Goal: Task Accomplishment & Management: Use online tool/utility

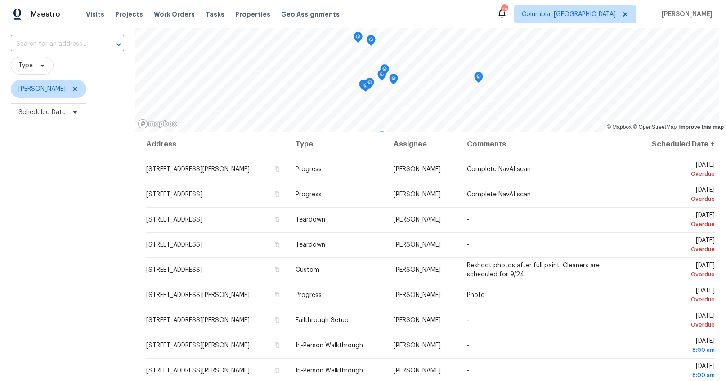
scroll to position [55, 0]
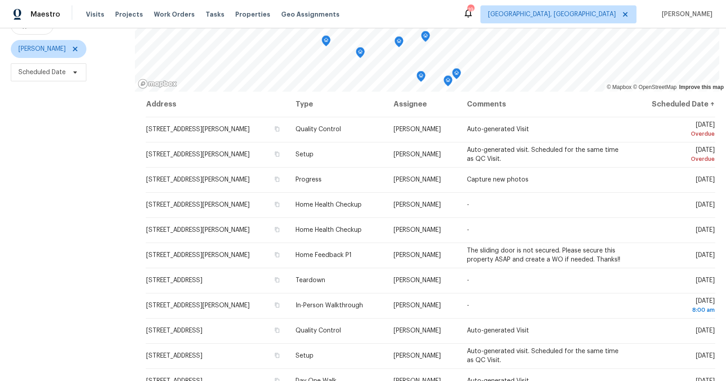
scroll to position [121, 0]
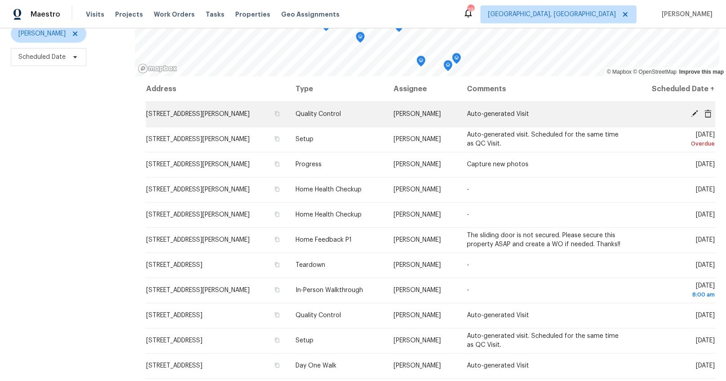
click at [691, 110] on icon at bounding box center [694, 113] width 7 height 7
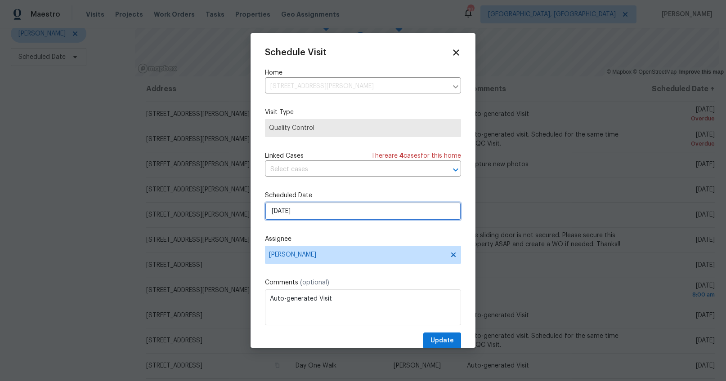
click at [280, 211] on input "9/27/2025" at bounding box center [363, 211] width 196 height 18
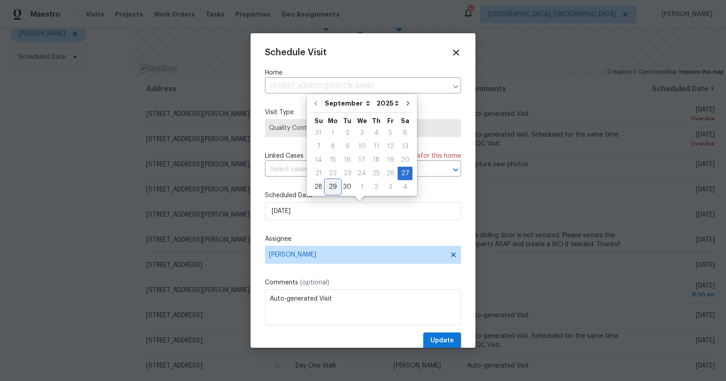
click at [328, 184] on div "29" at bounding box center [333, 187] width 14 height 13
type input "9/29/2025"
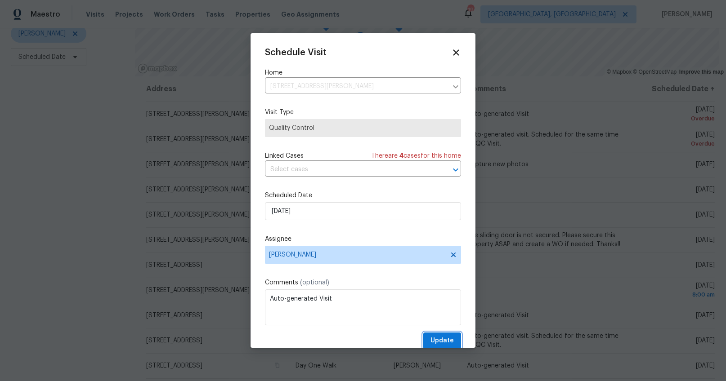
click at [436, 340] on span "Update" at bounding box center [441, 340] width 23 height 11
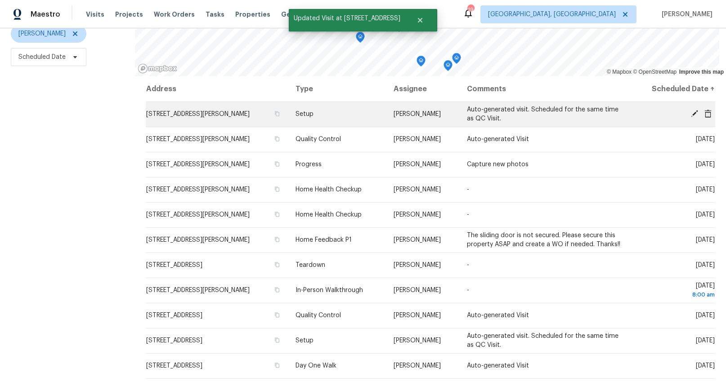
click at [691, 110] on icon at bounding box center [694, 113] width 7 height 7
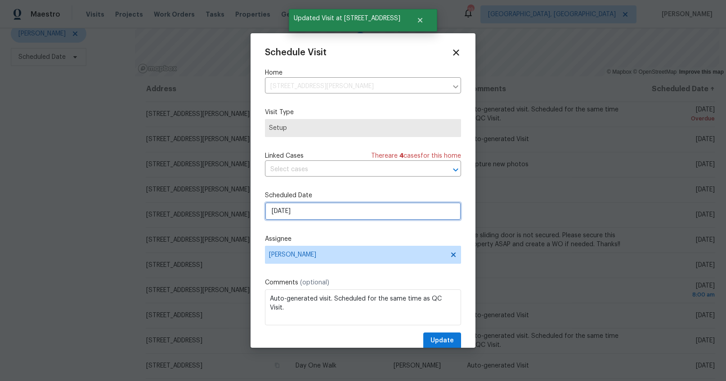
click at [281, 207] on input "9/27/2025" at bounding box center [363, 211] width 196 height 18
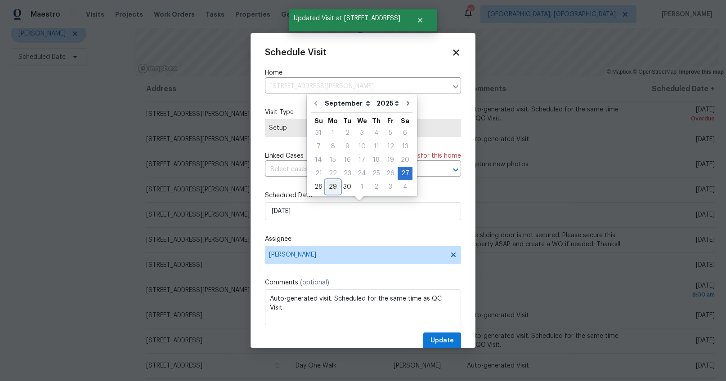
click at [328, 185] on div "29" at bounding box center [333, 187] width 14 height 13
type input "9/29/2025"
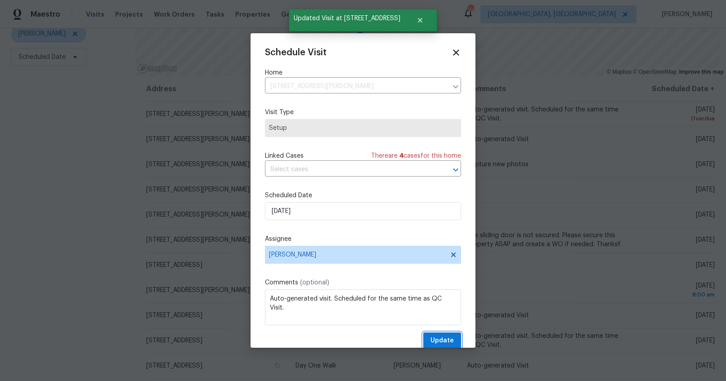
click at [441, 337] on span "Update" at bounding box center [441, 340] width 23 height 11
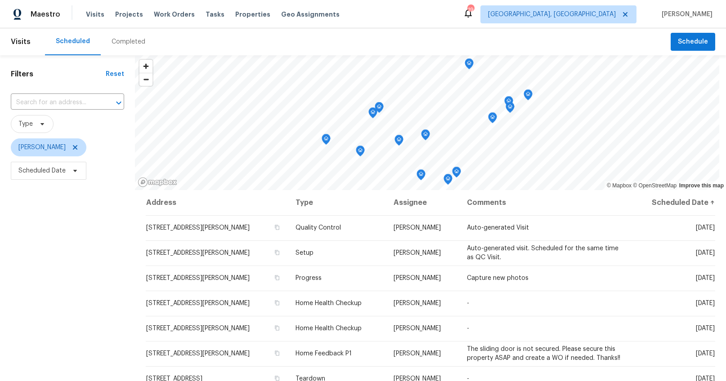
scroll to position [30, 0]
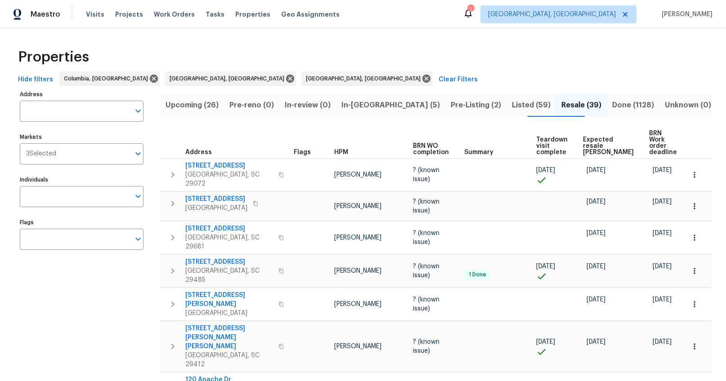
click at [595, 145] on span "Expected resale [PERSON_NAME]" at bounding box center [608, 146] width 51 height 19
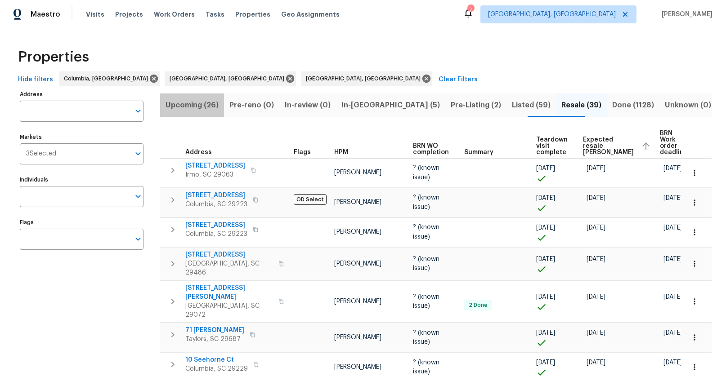
click at [196, 99] on span "Upcoming (26)" at bounding box center [191, 105] width 53 height 13
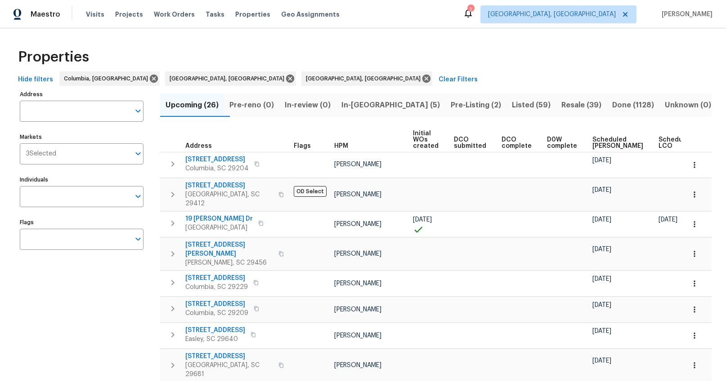
click at [601, 139] on span "Scheduled [PERSON_NAME]" at bounding box center [617, 143] width 51 height 13
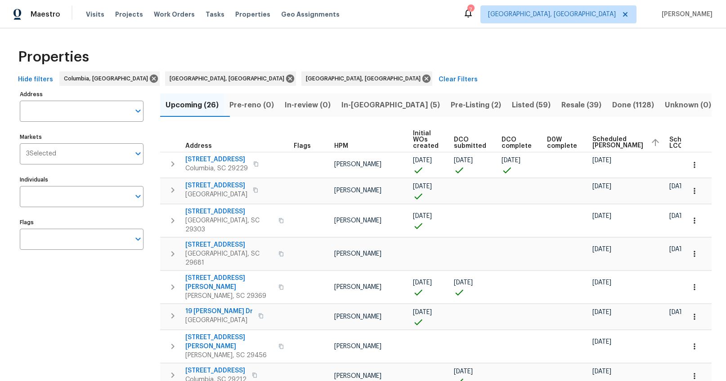
click at [372, 106] on span "In-reno (5)" at bounding box center [390, 105] width 98 height 13
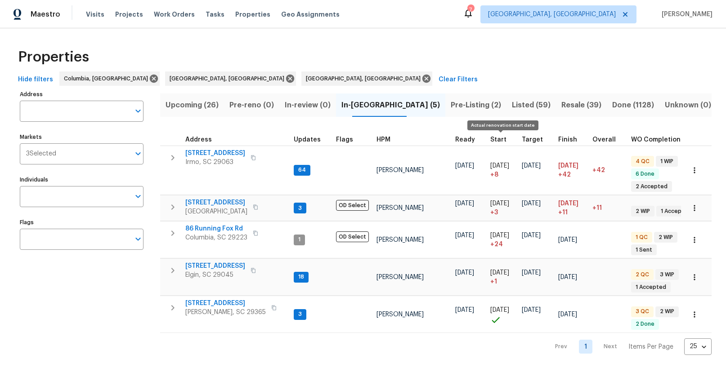
click at [494, 139] on span "Start" at bounding box center [498, 140] width 16 height 6
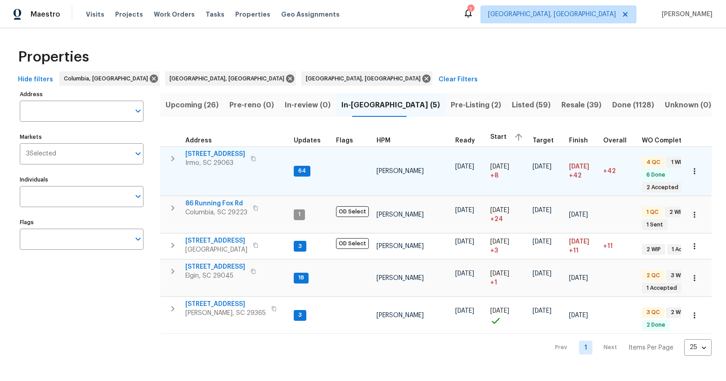
click at [213, 154] on span "105 Kenton Ct" at bounding box center [215, 154] width 60 height 9
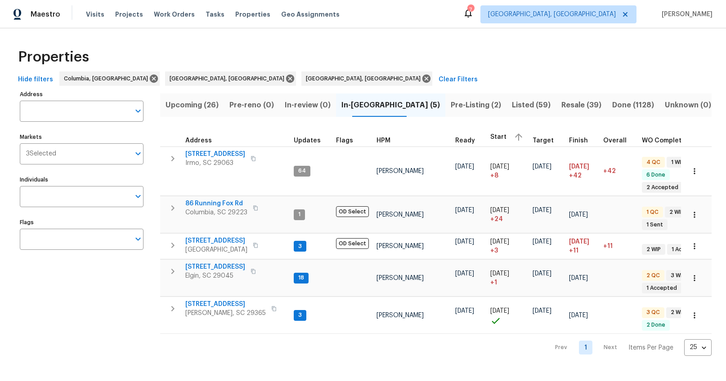
click at [451, 111] on span "Pre-Listing (2)" at bounding box center [476, 105] width 50 height 13
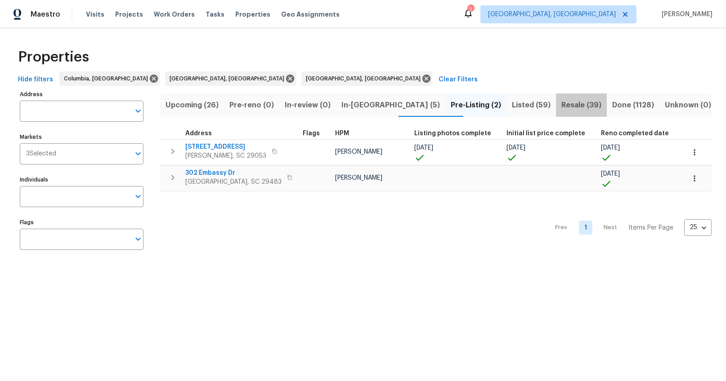
click at [561, 110] on span "Resale (39)" at bounding box center [581, 105] width 40 height 13
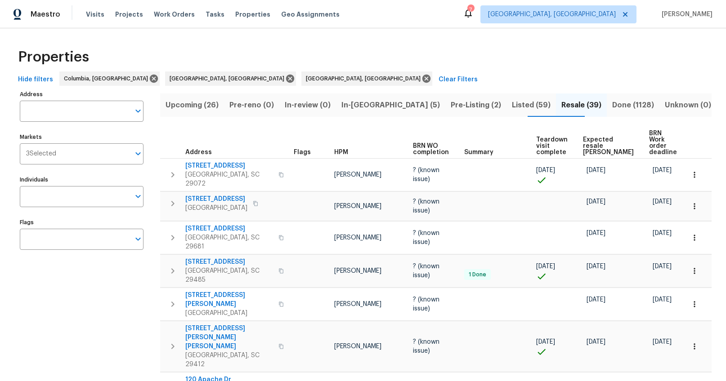
click at [590, 146] on span "Expected resale COE" at bounding box center [608, 146] width 51 height 19
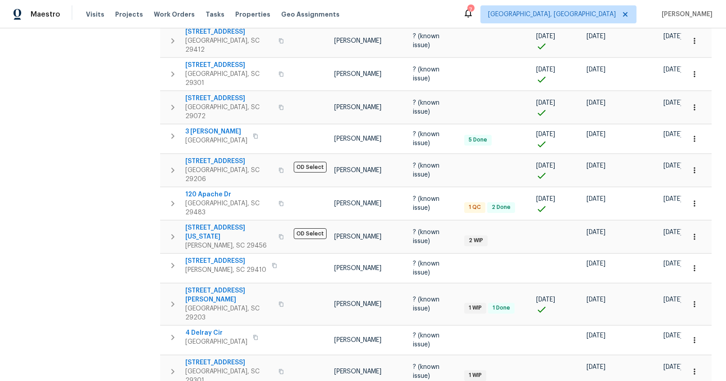
scroll to position [569, 0]
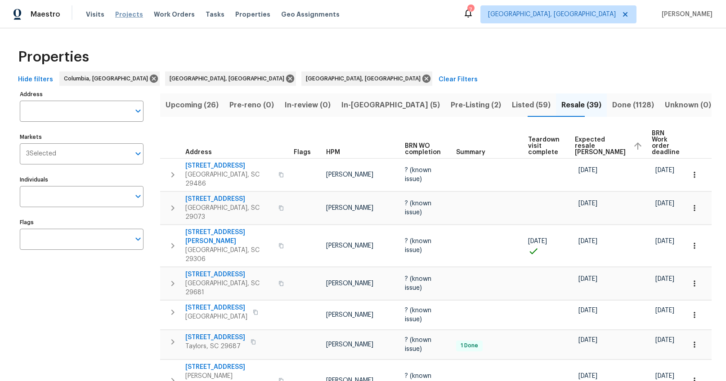
click at [124, 13] on span "Projects" at bounding box center [129, 14] width 28 height 9
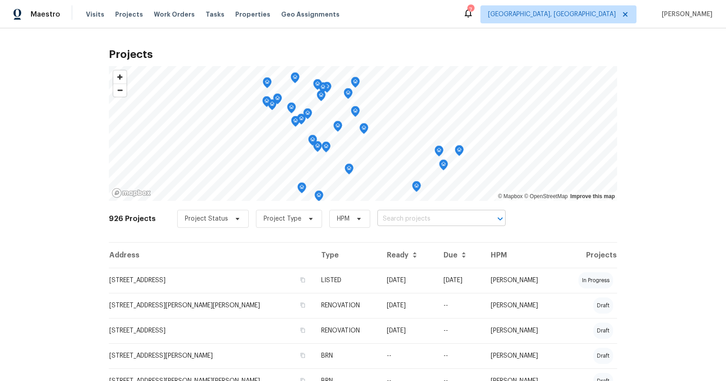
click at [406, 220] on input "text" at bounding box center [428, 219] width 103 height 14
type input "457 kin"
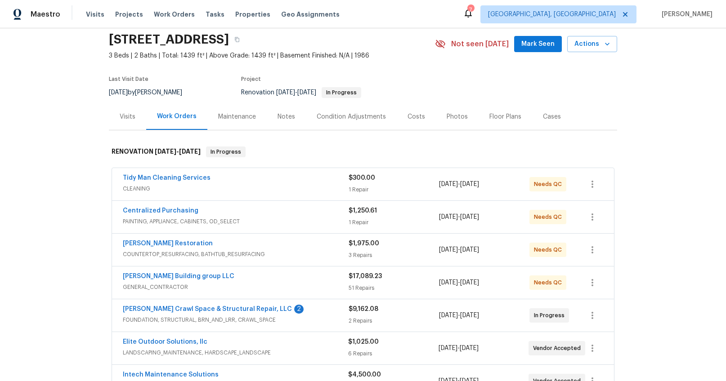
scroll to position [78, 0]
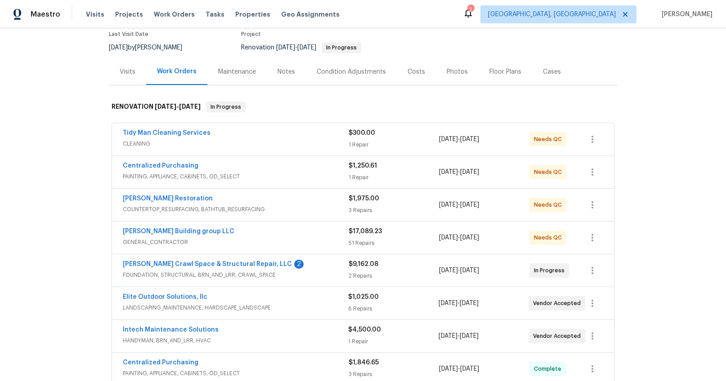
click at [230, 138] on div "Tidy Man Cleaning Services" at bounding box center [236, 134] width 226 height 11
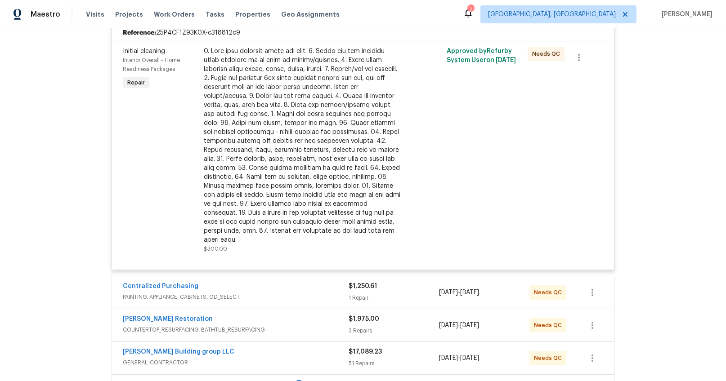
scroll to position [182, 0]
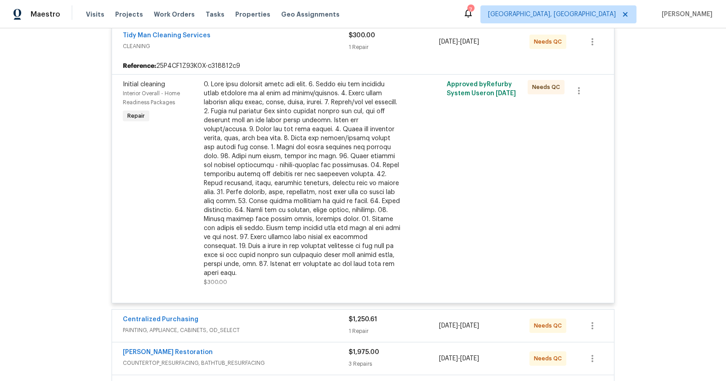
click at [262, 130] on div at bounding box center [302, 179] width 197 height 198
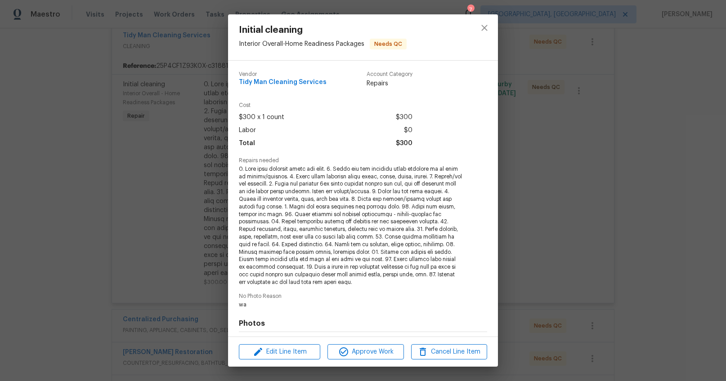
scroll to position [123, 0]
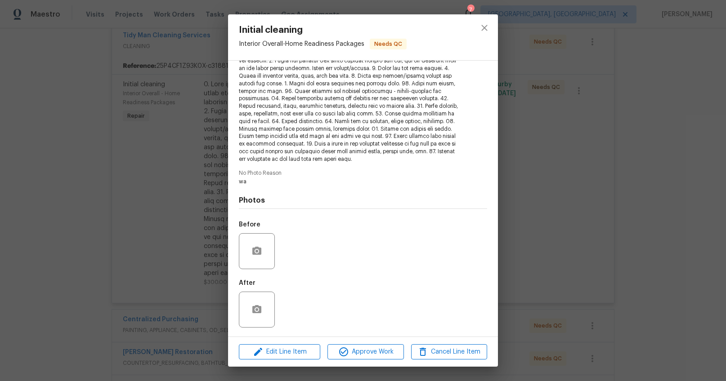
click at [572, 176] on div "Initial cleaning Interior Overall - Home Readiness Packages Needs QC Vendor Tid…" at bounding box center [363, 190] width 726 height 381
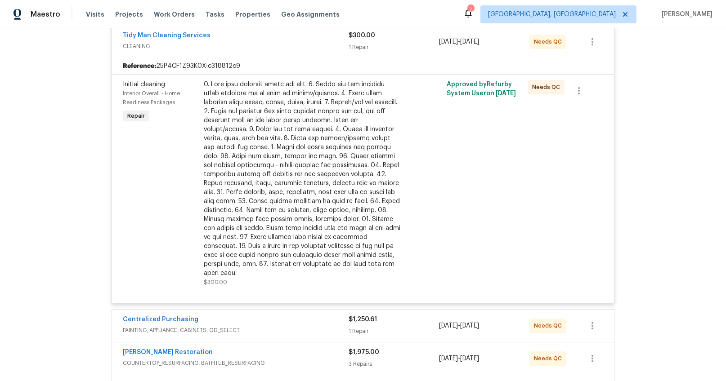
scroll to position [138, 0]
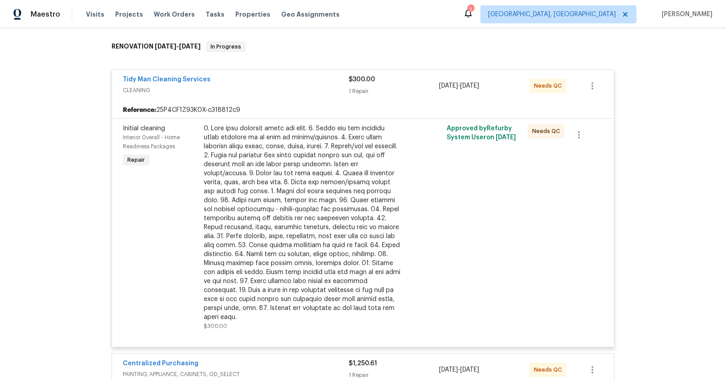
click at [231, 77] on div "Tidy Man Cleaning Services" at bounding box center [236, 80] width 226 height 11
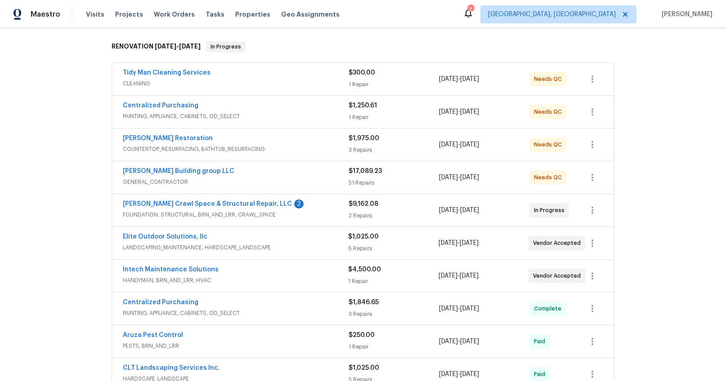
scroll to position [143, 0]
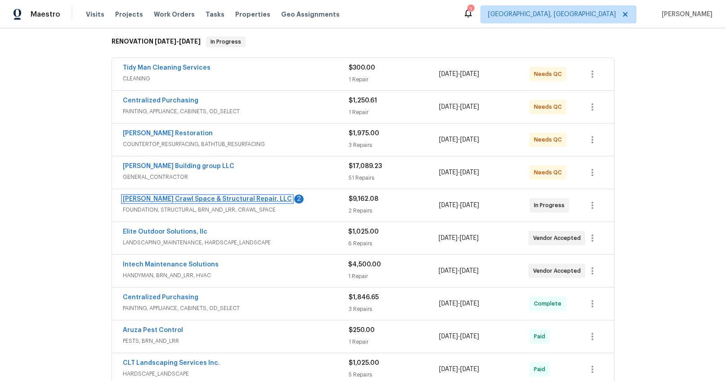
click at [236, 199] on link "[PERSON_NAME] Crawl Space & Structural Repair, LLC" at bounding box center [207, 199] width 169 height 6
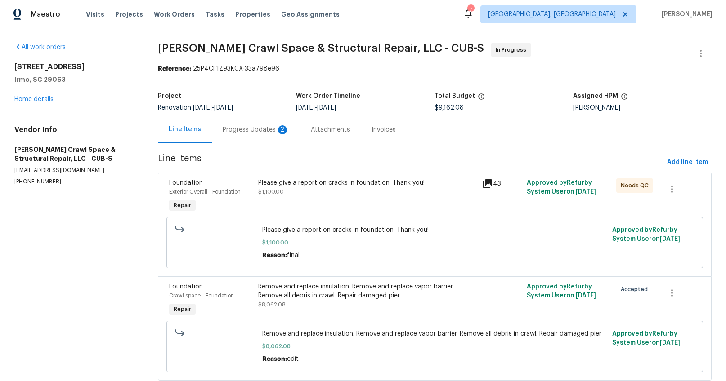
click at [252, 128] on div "Progress Updates 2" at bounding box center [256, 129] width 67 height 9
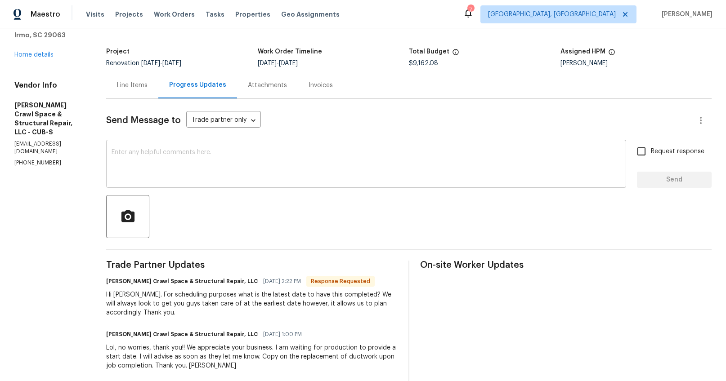
scroll to position [94, 0]
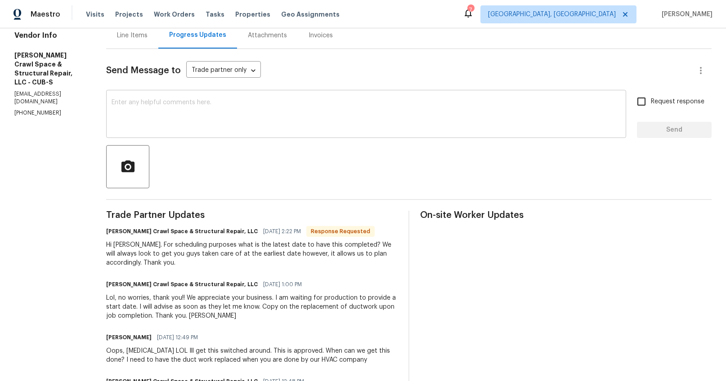
click at [271, 108] on textarea at bounding box center [366, 114] width 509 height 31
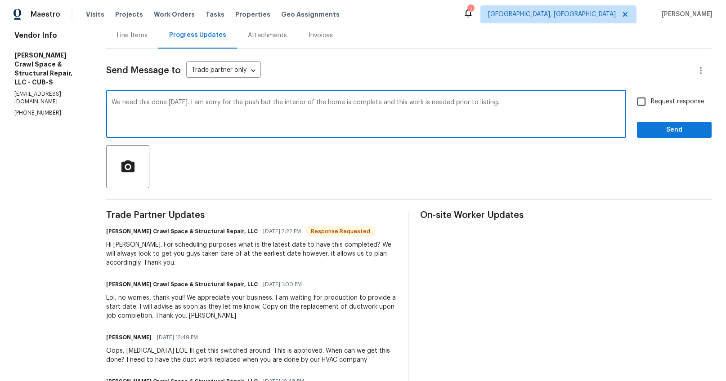
type textarea "We need this done [DATE]. I am sorry for the push but the interior of the home …"
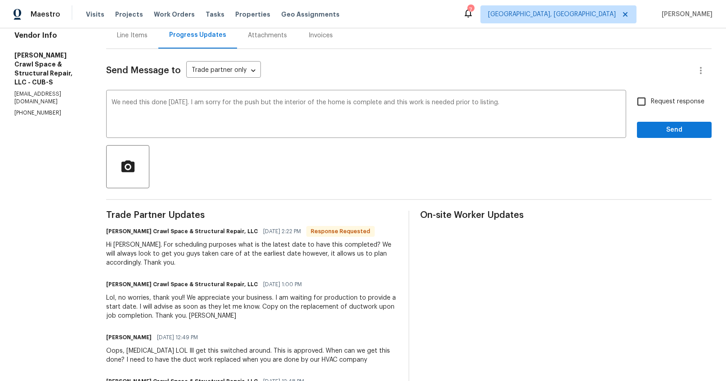
click at [684, 103] on span "Request response" at bounding box center [678, 101] width 54 height 9
click at [651, 103] on input "Request response" at bounding box center [641, 101] width 19 height 19
checkbox input "true"
click at [677, 130] on span "Send" at bounding box center [674, 130] width 60 height 11
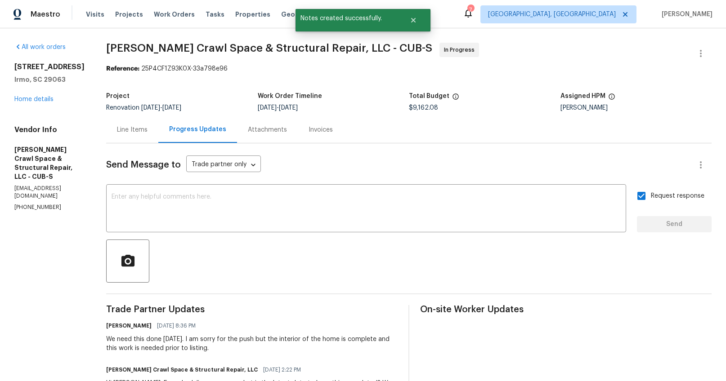
scroll to position [49, 0]
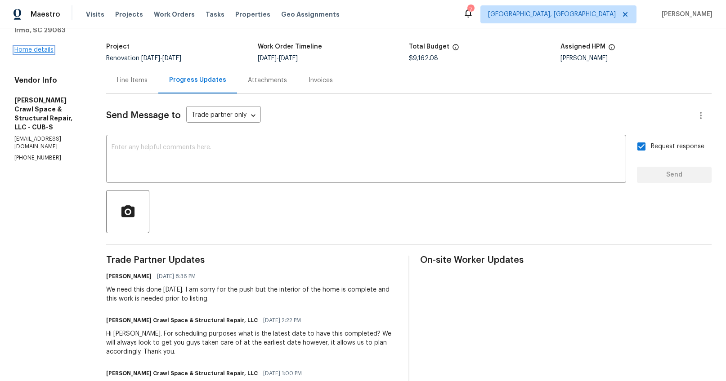
click at [36, 49] on link "Home details" at bounding box center [33, 50] width 39 height 6
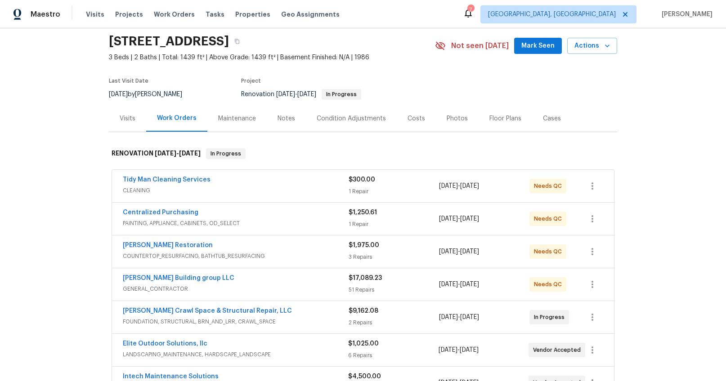
scroll to position [187, 0]
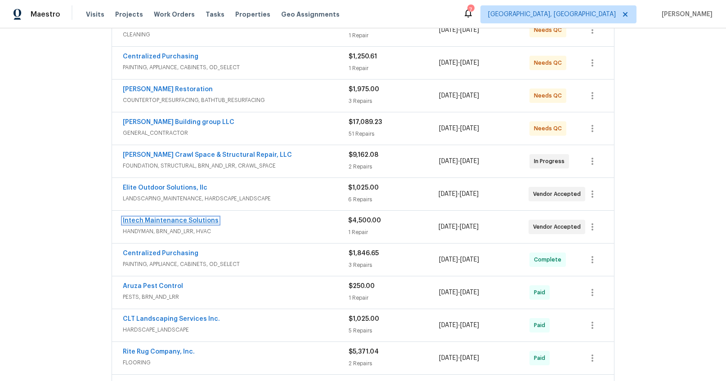
click at [172, 224] on link "Intech Maintenance Solutions" at bounding box center [171, 221] width 96 height 6
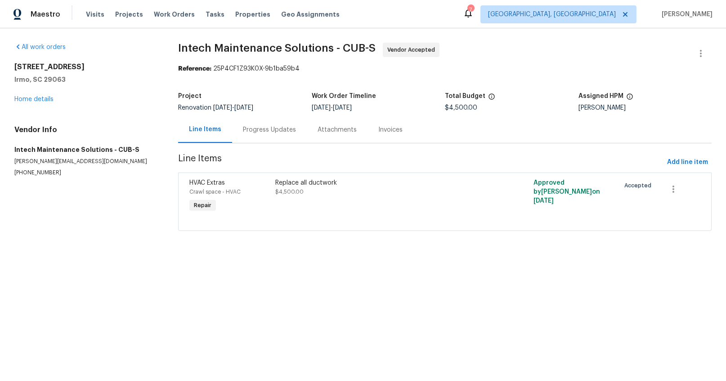
click at [246, 136] on div "Progress Updates" at bounding box center [269, 129] width 75 height 27
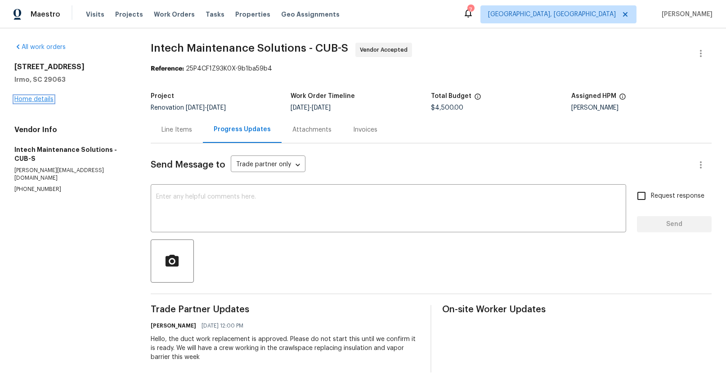
click at [46, 98] on link "Home details" at bounding box center [33, 99] width 39 height 6
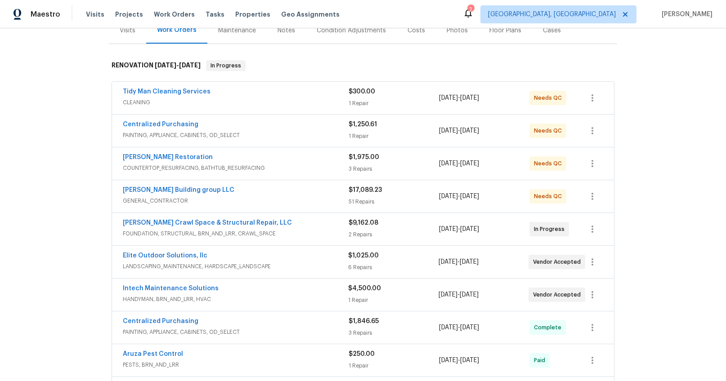
scroll to position [159, 0]
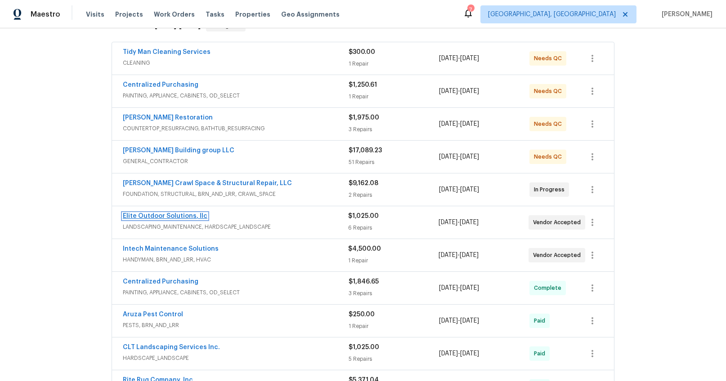
click at [183, 213] on link "Elite Outdoor Solutions, llc" at bounding box center [165, 216] width 85 height 6
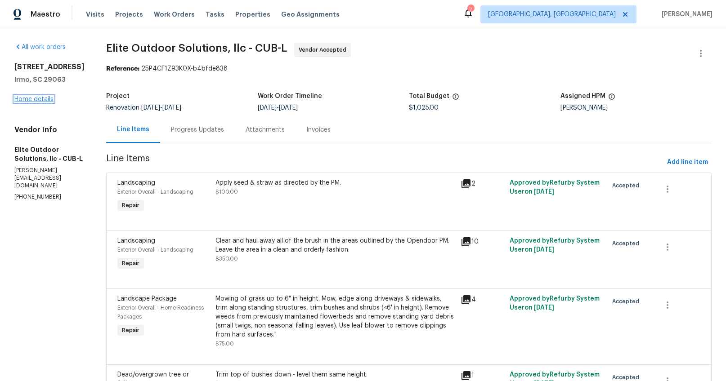
click at [45, 99] on link "Home details" at bounding box center [33, 99] width 39 height 6
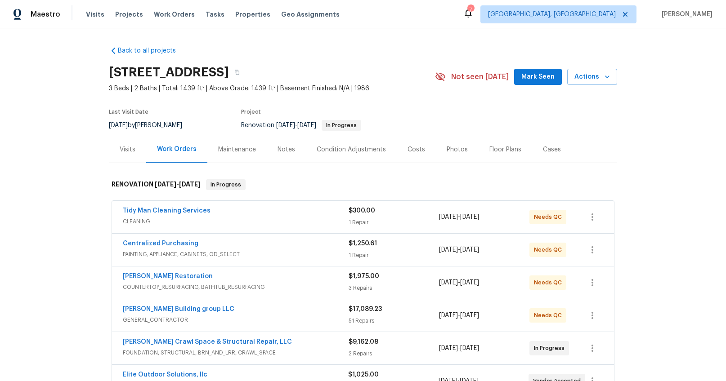
click at [419, 153] on div "Costs" at bounding box center [416, 149] width 39 height 27
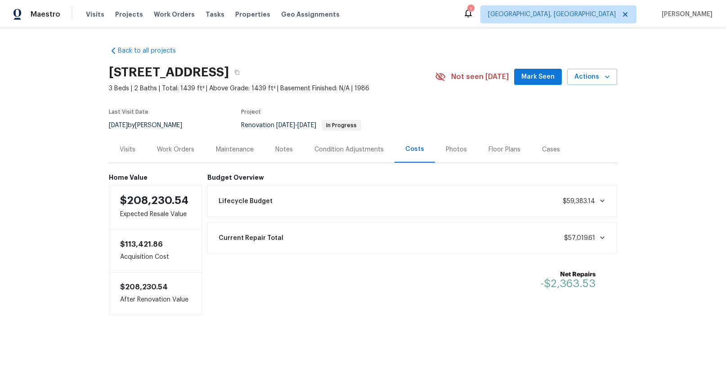
click at [179, 148] on div "Work Orders" at bounding box center [175, 149] width 37 height 9
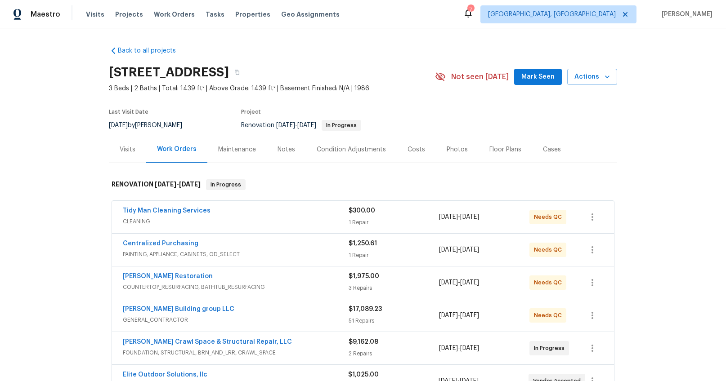
scroll to position [6, 0]
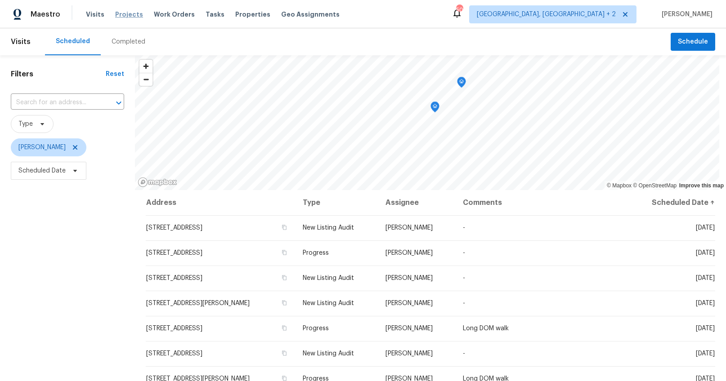
click at [116, 16] on span "Projects" at bounding box center [129, 14] width 28 height 9
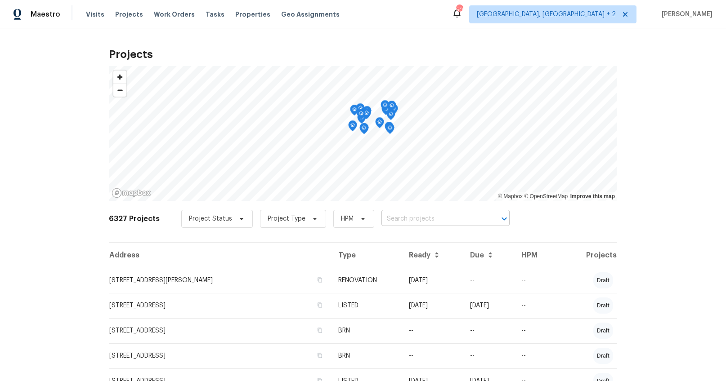
click at [409, 217] on input "text" at bounding box center [432, 219] width 103 height 14
type input "457"
click at [411, 229] on ul "[STREET_ADDRESS]" at bounding box center [437, 239] width 131 height 22
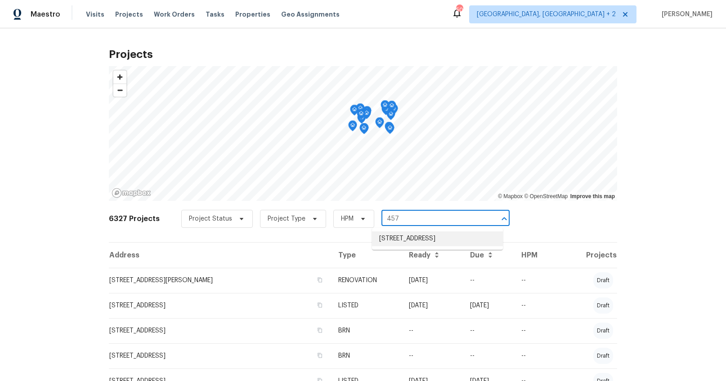
click at [411, 235] on li "[STREET_ADDRESS]" at bounding box center [437, 239] width 131 height 15
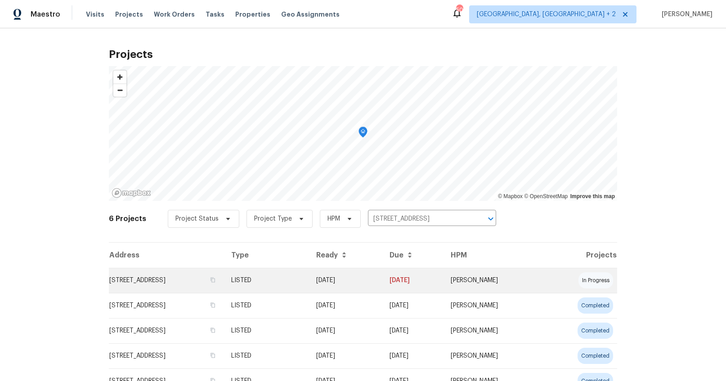
click at [183, 277] on td "[STREET_ADDRESS]" at bounding box center [166, 280] width 115 height 25
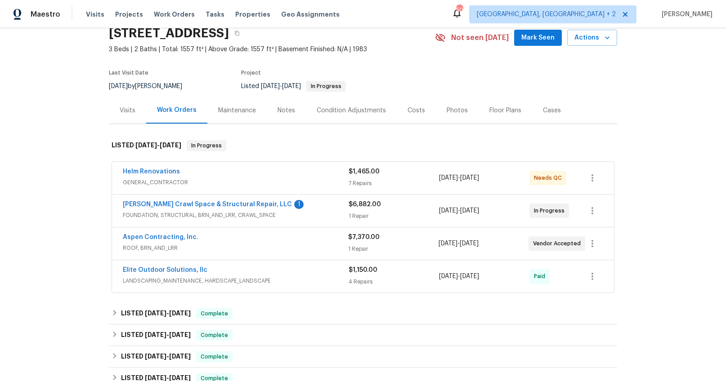
scroll to position [39, 0]
click at [243, 204] on link "[PERSON_NAME] Crawl Space & Structural Repair, LLC" at bounding box center [207, 205] width 169 height 6
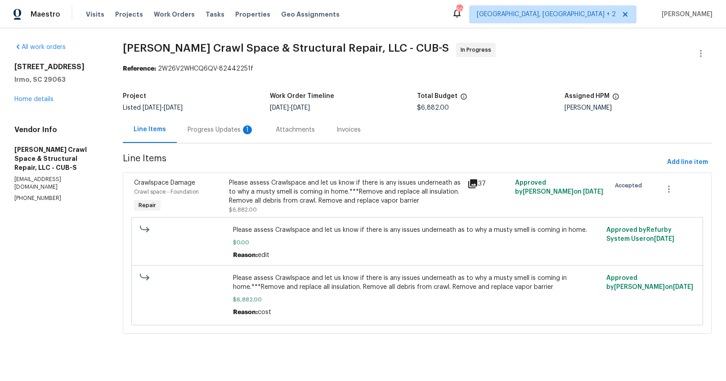
click at [224, 134] on div "Progress Updates 1" at bounding box center [221, 129] width 67 height 9
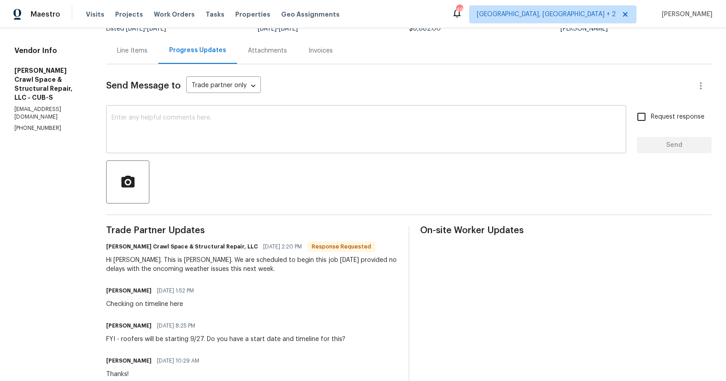
scroll to position [96, 0]
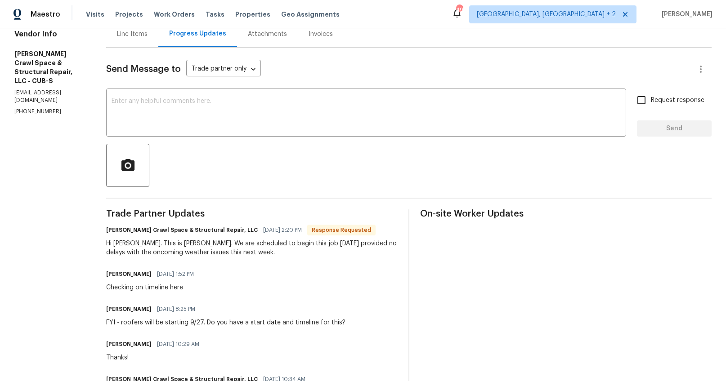
click at [284, 120] on textarea at bounding box center [366, 113] width 509 height 31
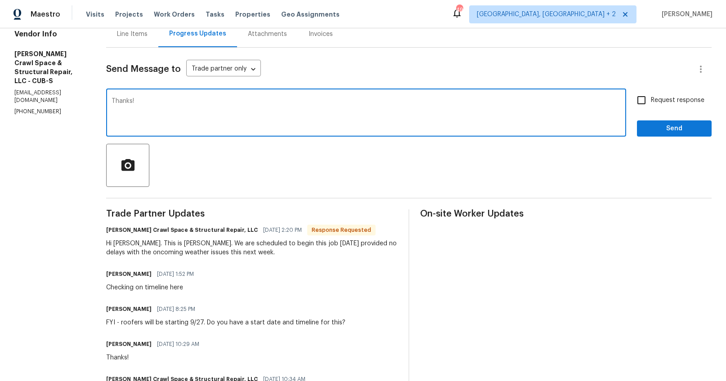
type textarea "Thanks!"
click at [651, 96] on span "Request response" at bounding box center [678, 100] width 54 height 9
click at [647, 96] on input "Request response" at bounding box center [641, 100] width 19 height 19
checkbox input "true"
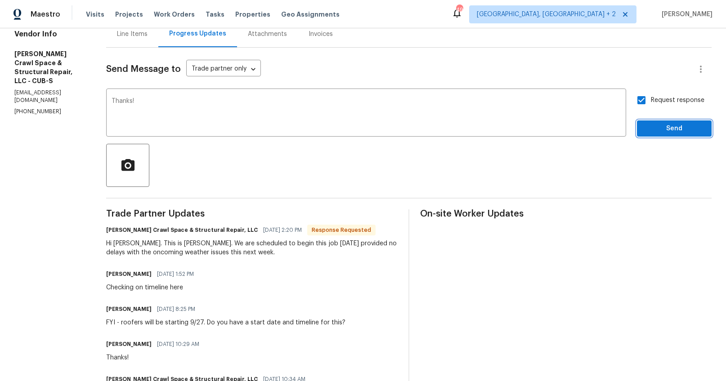
click at [658, 124] on span "Send" at bounding box center [674, 128] width 60 height 11
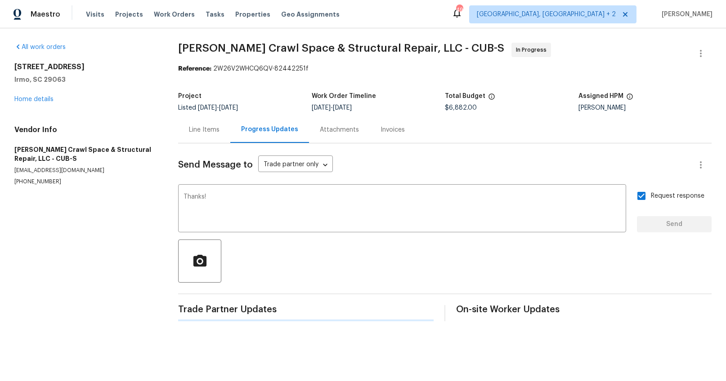
scroll to position [0, 0]
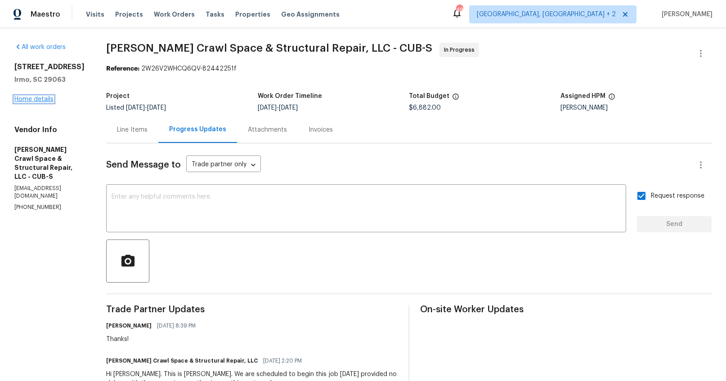
click at [34, 100] on link "Home details" at bounding box center [33, 99] width 39 height 6
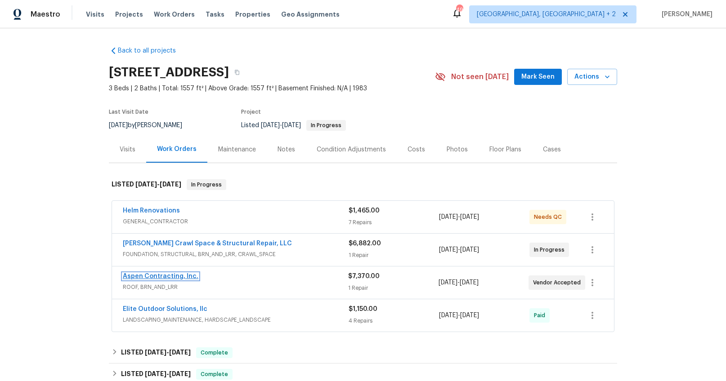
click at [177, 278] on link "Aspen Contracting, Inc." at bounding box center [161, 276] width 76 height 6
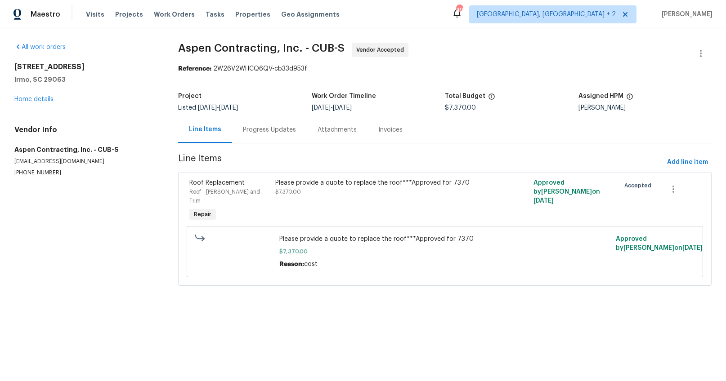
click at [259, 138] on div "Progress Updates" at bounding box center [269, 129] width 75 height 27
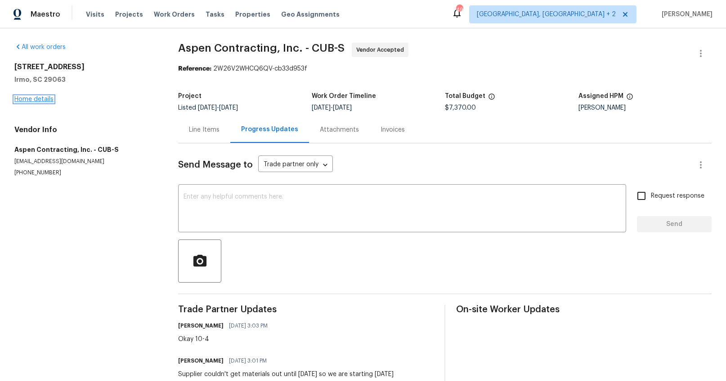
click at [36, 99] on link "Home details" at bounding box center [33, 99] width 39 height 6
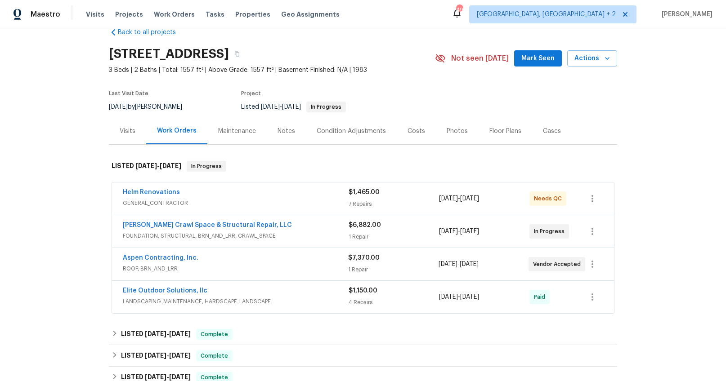
scroll to position [20, 0]
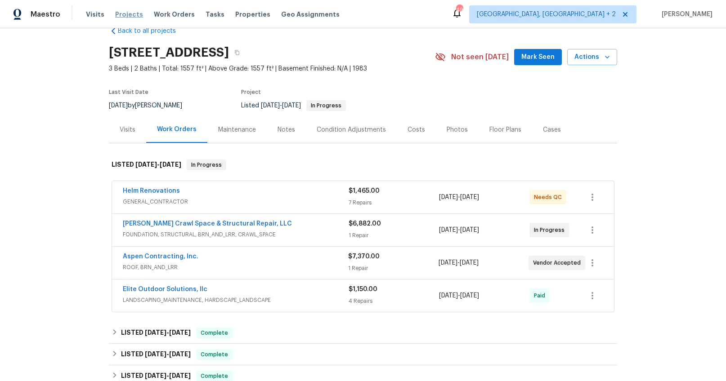
click at [121, 12] on span "Projects" at bounding box center [129, 14] width 28 height 9
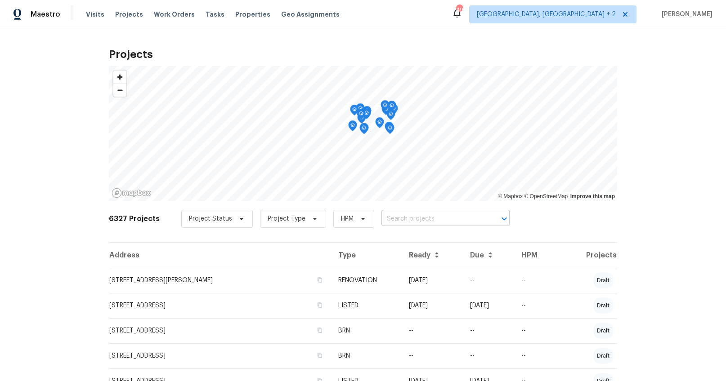
click at [444, 221] on input "text" at bounding box center [432, 219] width 103 height 14
type input "105 bea"
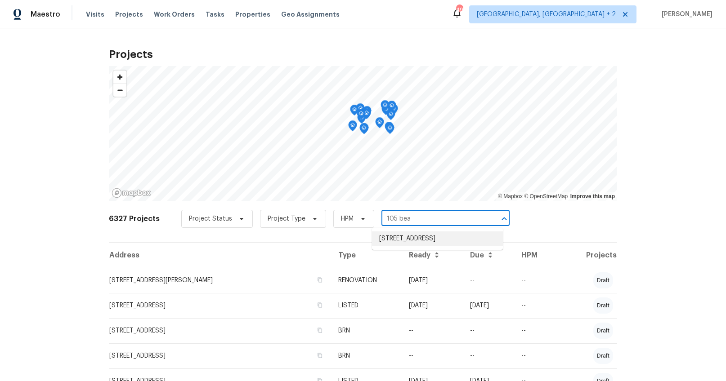
click at [443, 239] on li "105 Beaver Dam Rd, Columbia, SC 29223" at bounding box center [437, 239] width 131 height 15
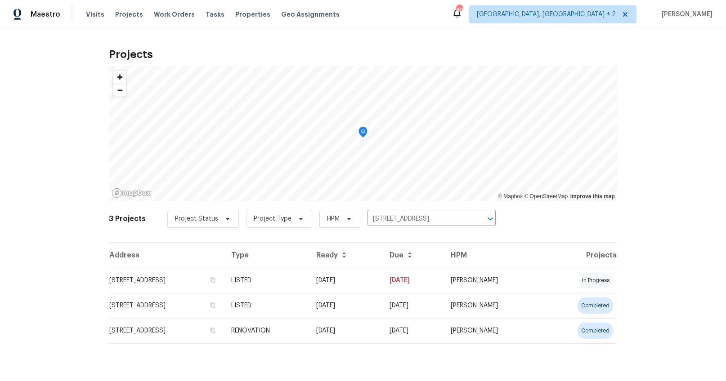
click at [146, 276] on td "105 Beaver Dam Rd, Columbia, SC 29223" at bounding box center [166, 280] width 115 height 25
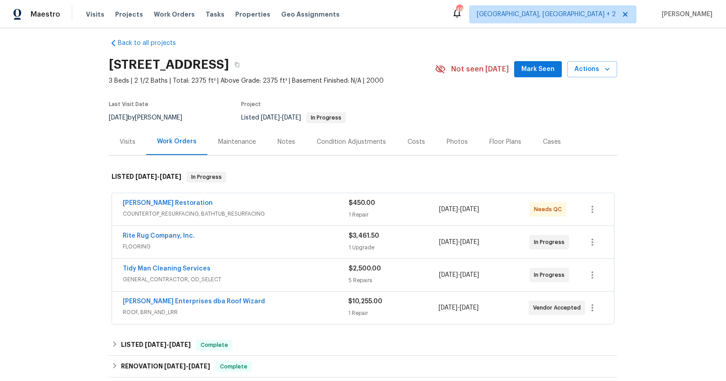
scroll to position [12, 0]
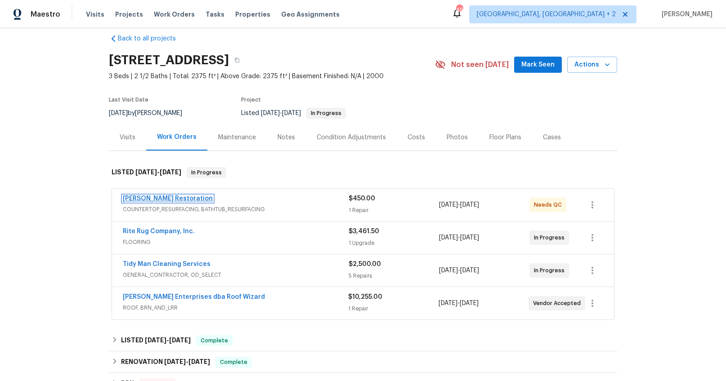
click at [140, 199] on link "[PERSON_NAME] Restoration" at bounding box center [168, 199] width 90 height 6
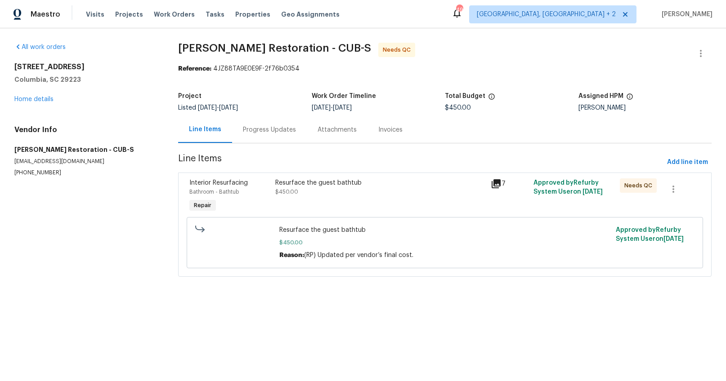
click at [304, 190] on div "Resurface the guest bathtub $450.00" at bounding box center [380, 188] width 210 height 18
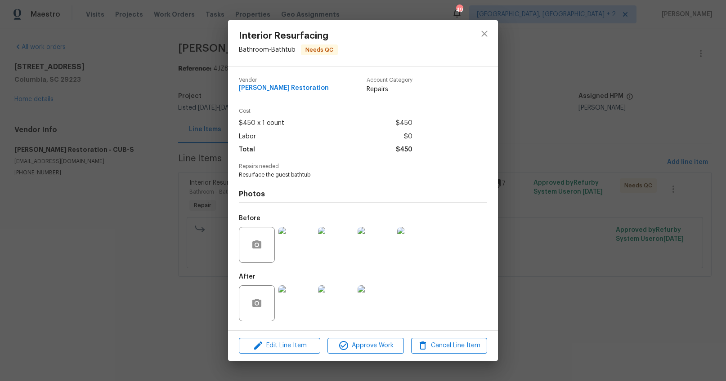
click at [294, 297] on img at bounding box center [296, 304] width 36 height 36
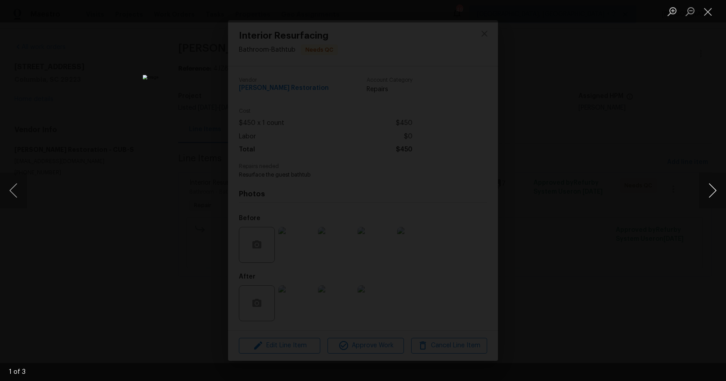
click at [708, 188] on button "Next image" at bounding box center [712, 191] width 27 height 36
click at [671, 240] on div "Lightbox" at bounding box center [363, 190] width 726 height 381
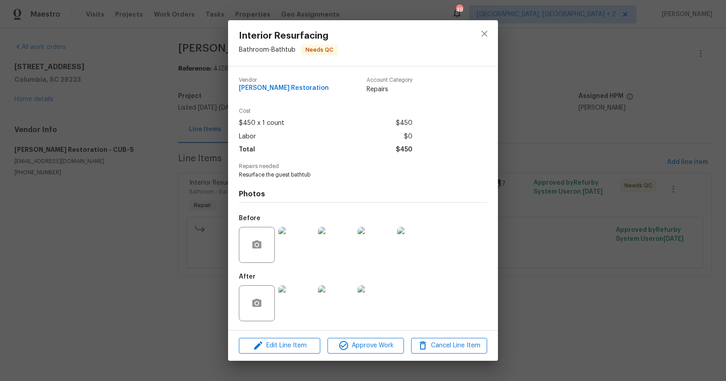
click at [292, 300] on img at bounding box center [296, 304] width 36 height 36
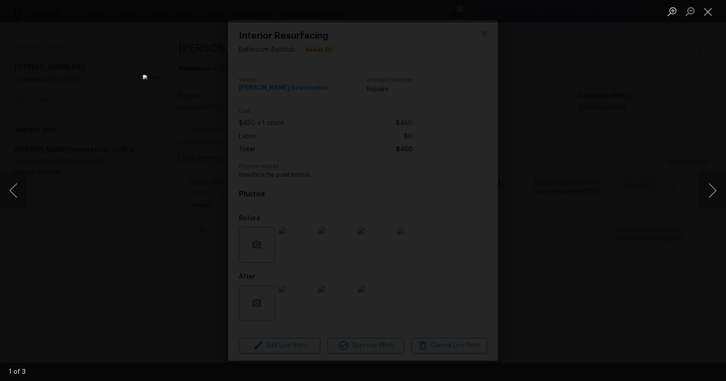
click at [596, 256] on div "Lightbox" at bounding box center [363, 190] width 726 height 381
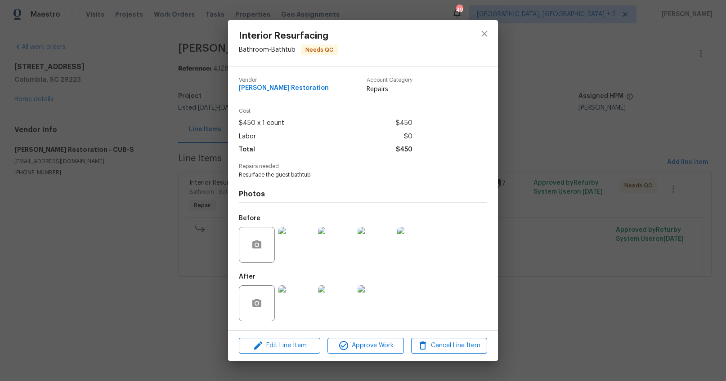
click at [351, 247] on img at bounding box center [336, 245] width 36 height 36
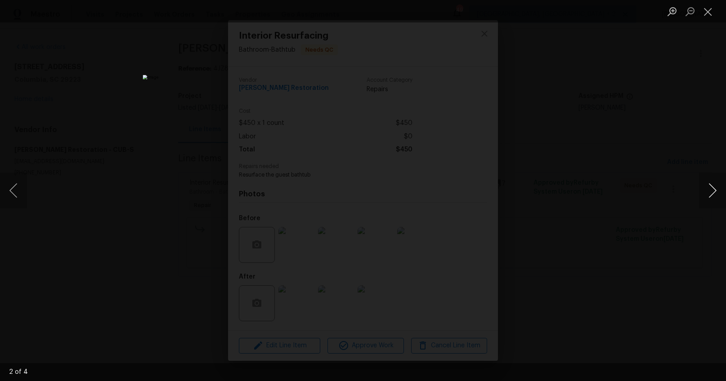
click at [709, 192] on button "Next image" at bounding box center [712, 191] width 27 height 36
click at [650, 222] on div "Lightbox" at bounding box center [363, 190] width 726 height 381
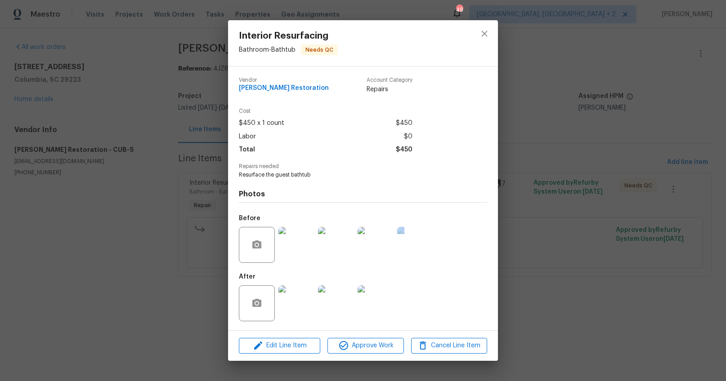
click at [650, 222] on div "Interior Resurfacing Bathroom - Bathtub Needs QC Vendor Griffin Restoration Acc…" at bounding box center [363, 190] width 726 height 381
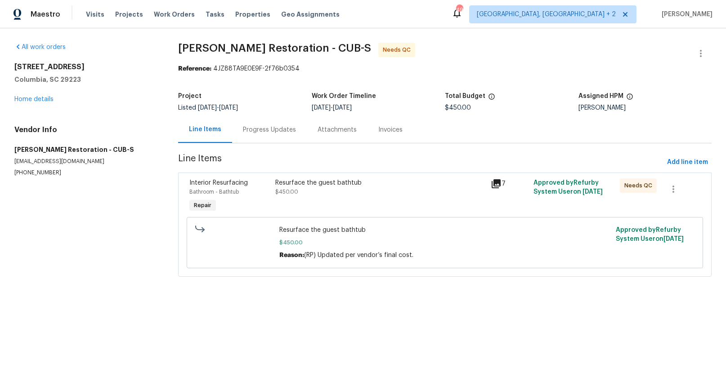
click at [308, 201] on div "Resurface the guest bathtub $450.00" at bounding box center [380, 196] width 215 height 41
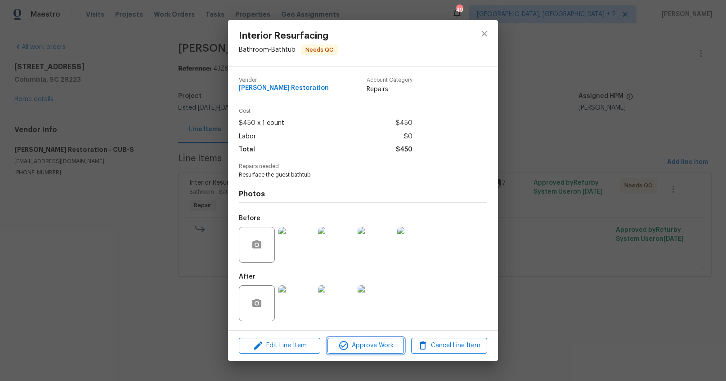
click at [380, 346] on span "Approve Work" at bounding box center [365, 345] width 71 height 11
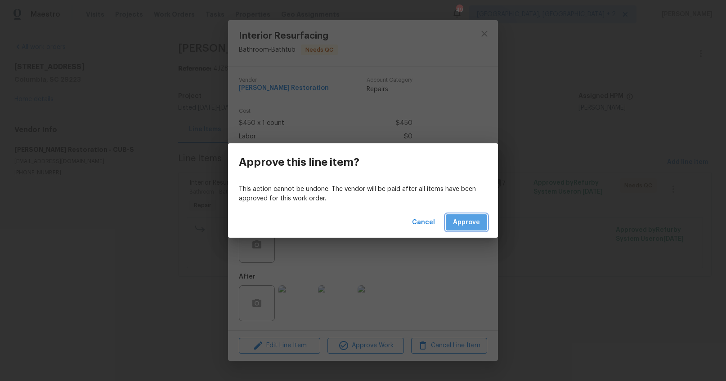
click at [465, 222] on span "Approve" at bounding box center [466, 222] width 27 height 11
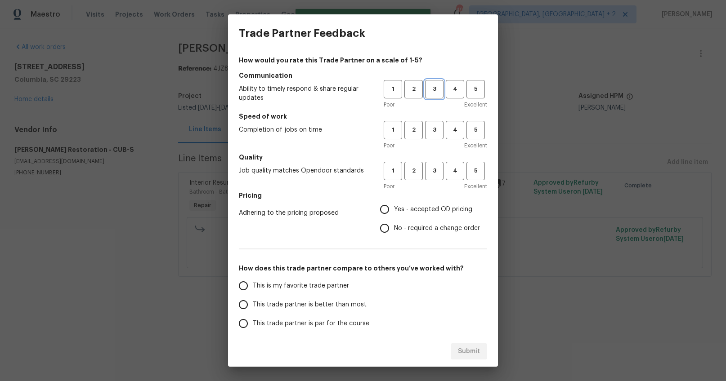
click at [426, 85] on span "3" at bounding box center [434, 89] width 17 height 10
drag, startPoint x: 421, startPoint y: 129, endPoint x: 422, endPoint y: 134, distance: 5.5
click at [426, 129] on span "3" at bounding box center [434, 130] width 17 height 10
drag, startPoint x: 425, startPoint y: 165, endPoint x: 424, endPoint y: 170, distance: 6.0
click at [425, 165] on button "3" at bounding box center [434, 171] width 18 height 18
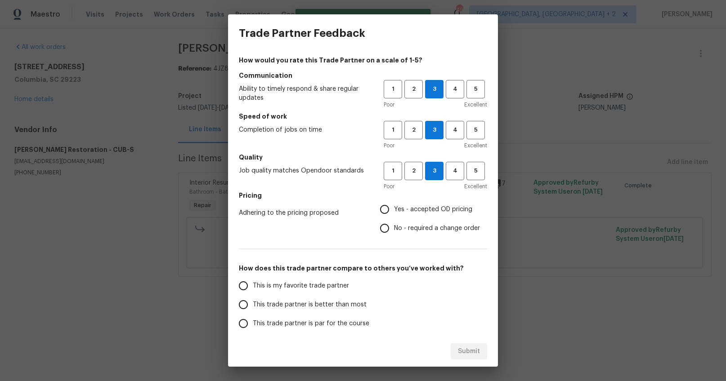
click at [415, 210] on span "Yes - accepted OD pricing" at bounding box center [433, 209] width 78 height 9
click at [394, 210] on input "Yes - accepted OD pricing" at bounding box center [384, 209] width 19 height 19
radio input "true"
click at [326, 304] on span "This trade partner is better than most" at bounding box center [310, 304] width 114 height 9
click at [253, 304] on input "This trade partner is better than most" at bounding box center [243, 304] width 19 height 19
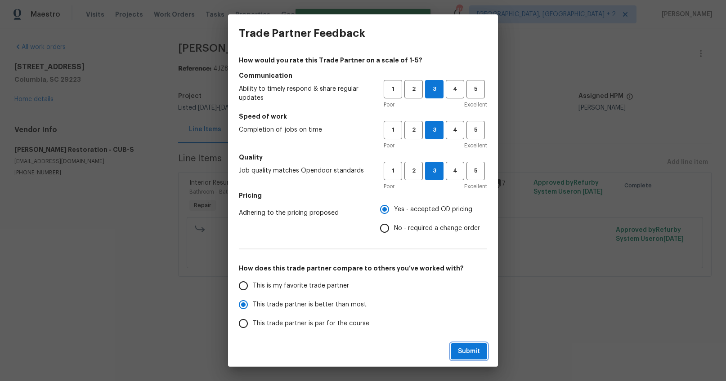
click at [476, 350] on span "Submit" at bounding box center [469, 351] width 22 height 11
radio input "true"
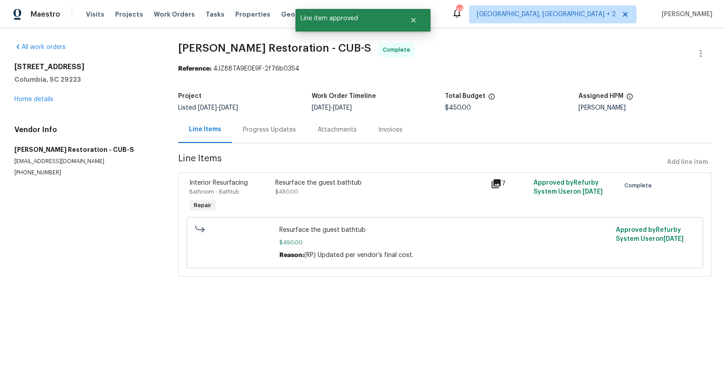
radio input "false"
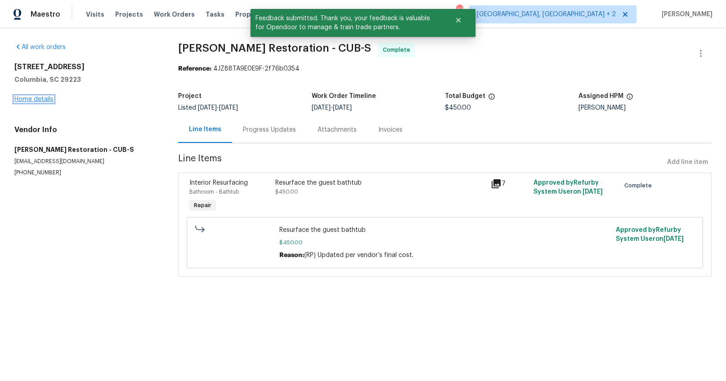
click at [42, 98] on link "Home details" at bounding box center [33, 99] width 39 height 6
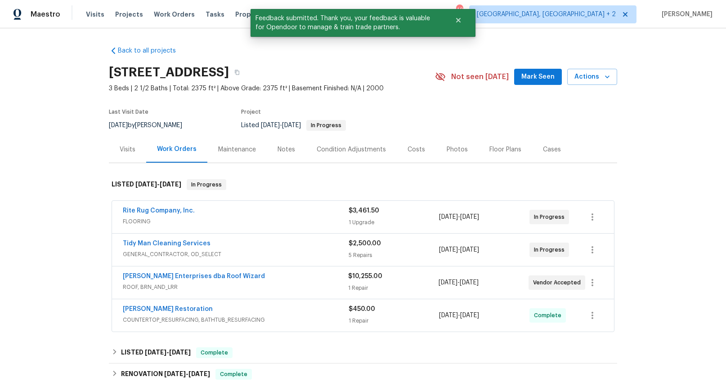
scroll to position [54, 0]
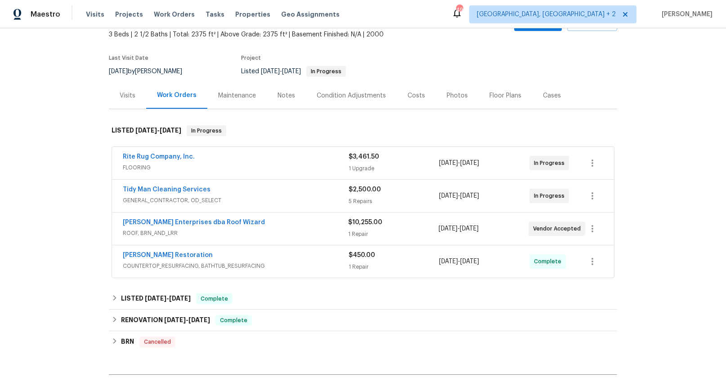
click at [177, 185] on span "Tidy Man Cleaning Services" at bounding box center [167, 189] width 88 height 9
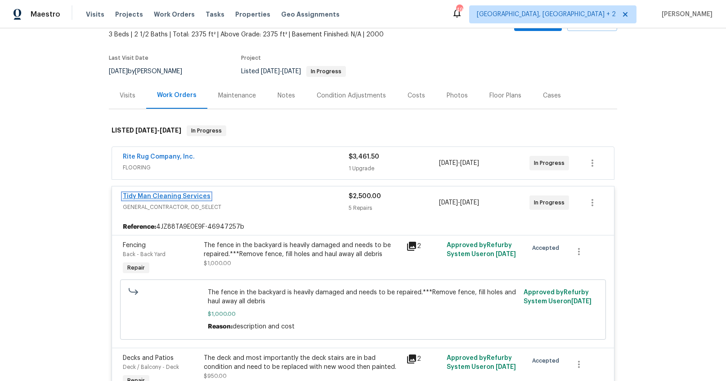
click at [178, 195] on link "Tidy Man Cleaning Services" at bounding box center [167, 196] width 88 height 6
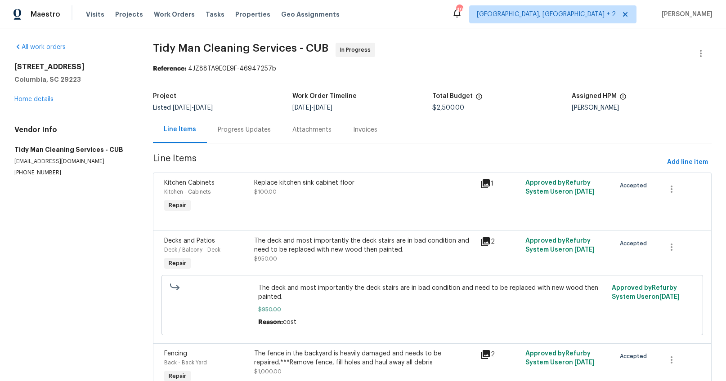
click at [251, 131] on div "Progress Updates" at bounding box center [244, 129] width 53 height 9
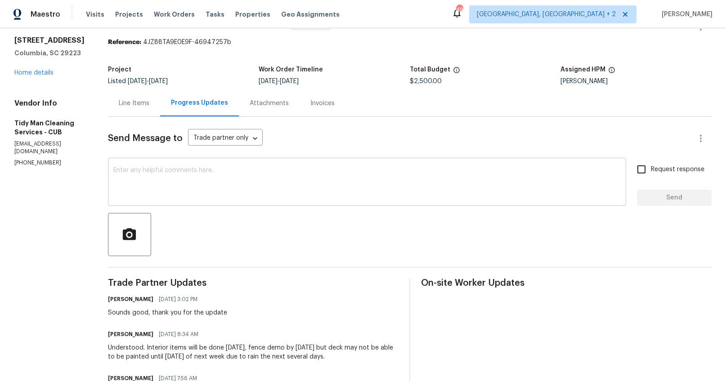
scroll to position [67, 0]
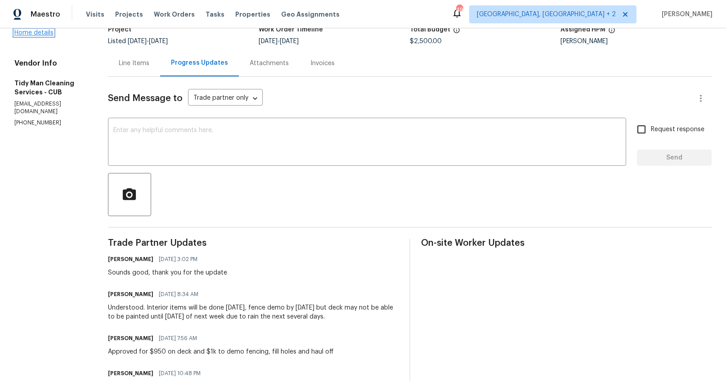
click at [27, 33] on link "Home details" at bounding box center [33, 33] width 39 height 6
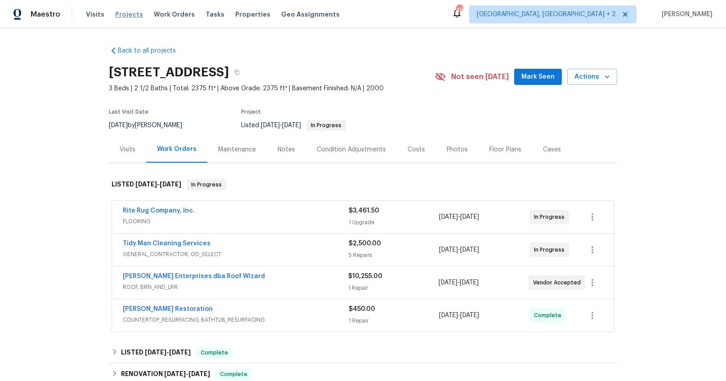
click at [123, 16] on span "Projects" at bounding box center [129, 14] width 28 height 9
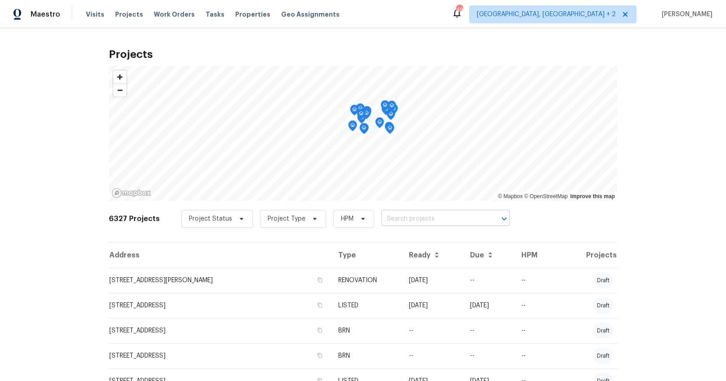
click at [437, 218] on input "text" at bounding box center [432, 219] width 103 height 14
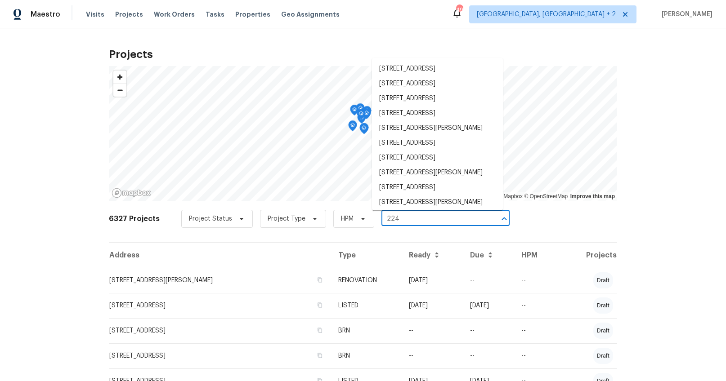
type input "224 k"
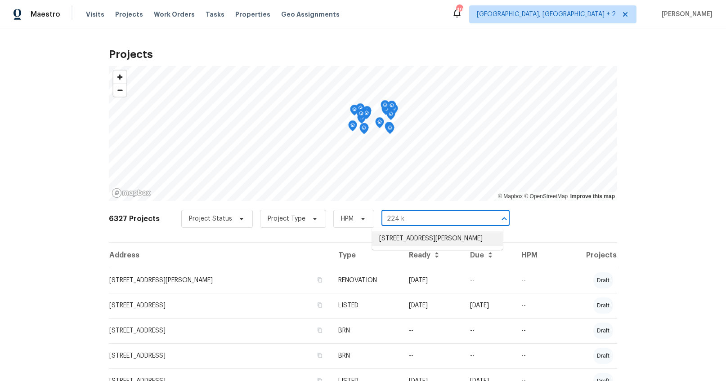
click at [434, 237] on li "224 Kailin Shea Ave, Pacolet, SC 29372" at bounding box center [437, 239] width 131 height 15
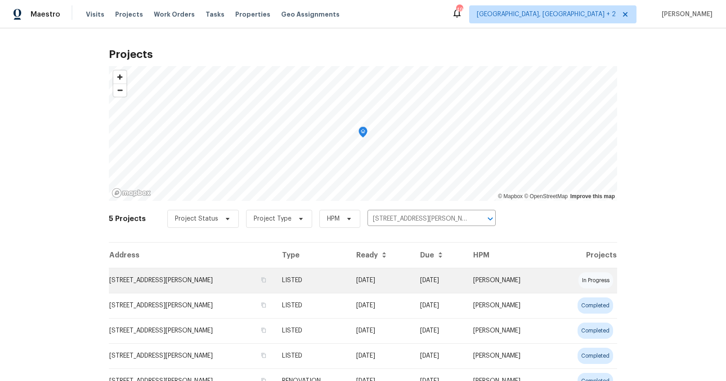
click at [204, 281] on td "224 Kailin Shea Ave, Pacolet, SC 29372" at bounding box center [192, 280] width 166 height 25
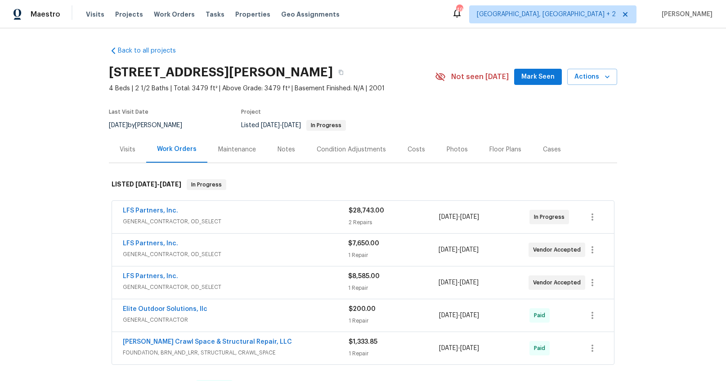
scroll to position [39, 0]
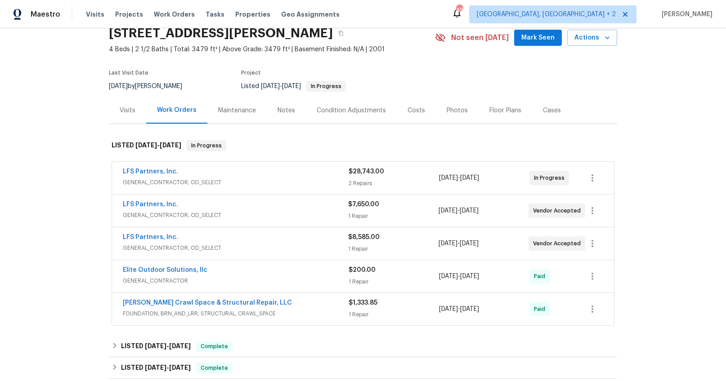
click at [130, 121] on div "Visits" at bounding box center [127, 110] width 37 height 27
